Goal: Information Seeking & Learning: Check status

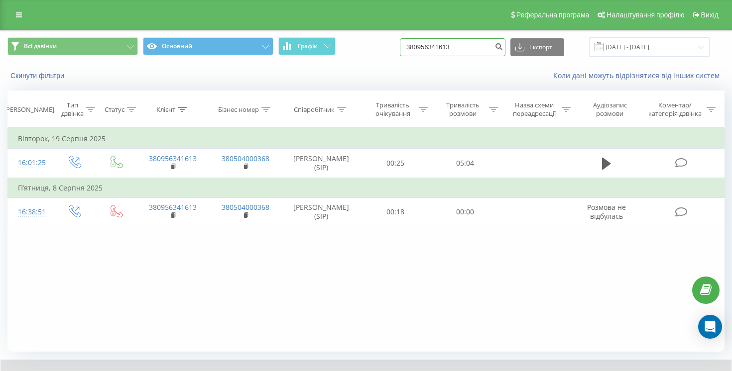
click at [485, 47] on input "380956341613" at bounding box center [453, 47] width 106 height 18
paste input "68478868"
type input "380968478868"
